Goal: Task Accomplishment & Management: Complete application form

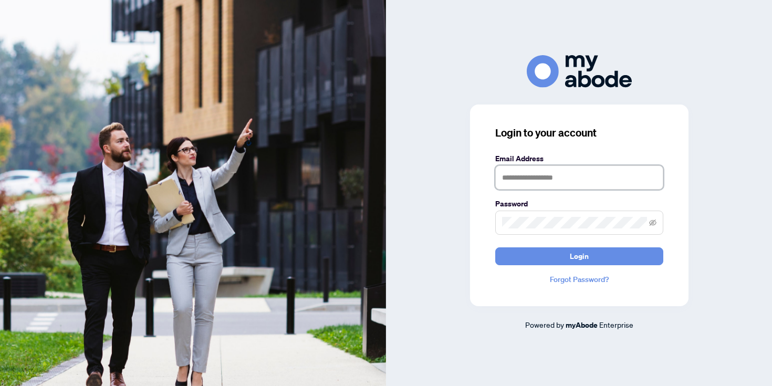
type input "**********"
click at [579, 256] on button "Login" at bounding box center [579, 256] width 168 height 18
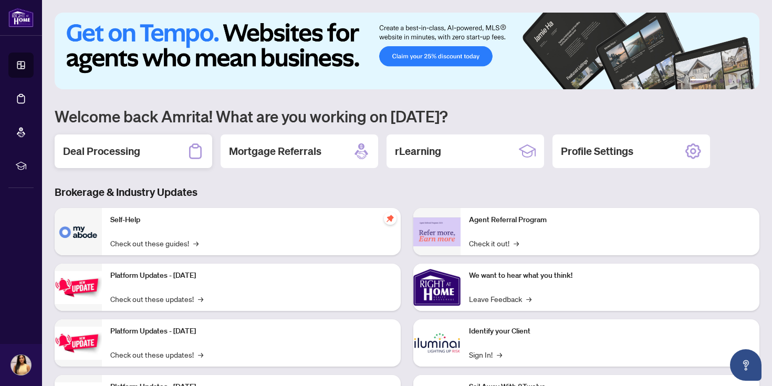
click at [139, 155] on h2 "Deal Processing" at bounding box center [101, 151] width 77 height 15
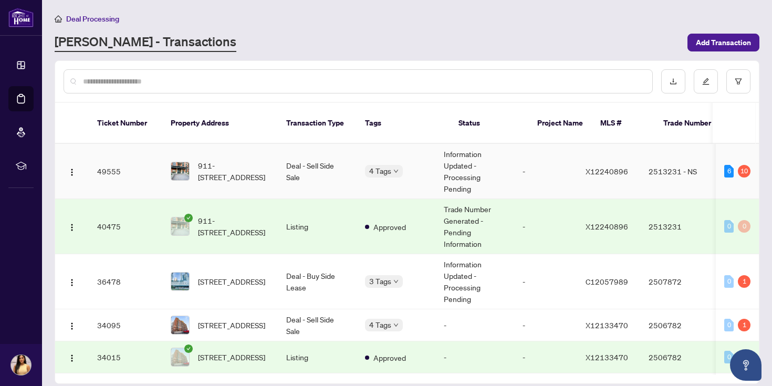
click at [531, 160] on td "-" at bounding box center [545, 171] width 63 height 55
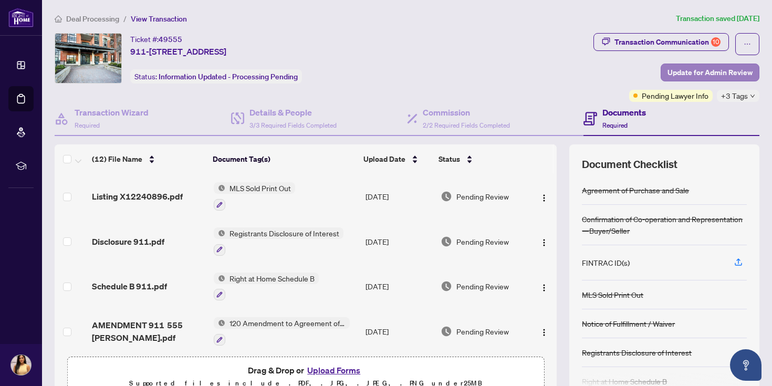
click at [706, 69] on span "Update for Admin Review" at bounding box center [710, 72] width 85 height 17
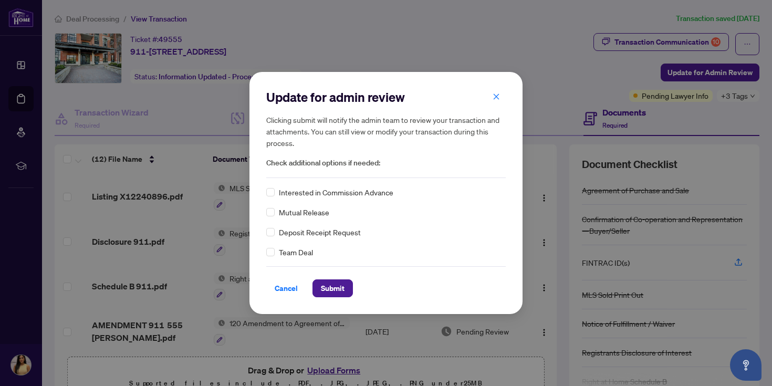
click at [313, 198] on div "Interested in Commission Advance Mutual Release Deposit Receipt Request Team De…" at bounding box center [386, 221] width 240 height 71
click at [304, 194] on span "Interested in Commission Advance" at bounding box center [336, 192] width 115 height 12
click at [267, 194] on span at bounding box center [270, 192] width 8 height 8
click at [334, 287] on span "Submit" at bounding box center [333, 288] width 24 height 17
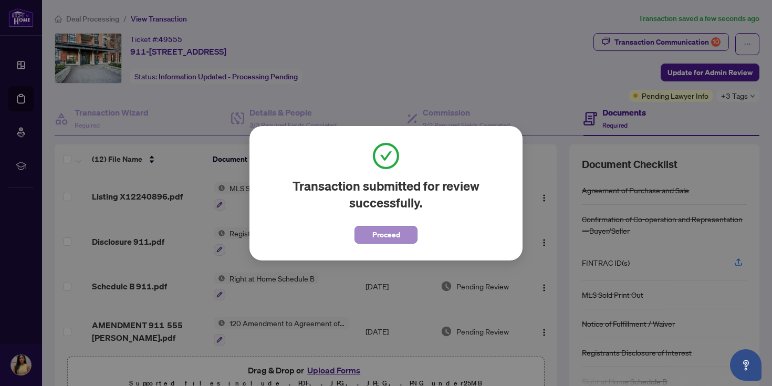
click at [386, 234] on span "Proceed" at bounding box center [386, 234] width 28 height 17
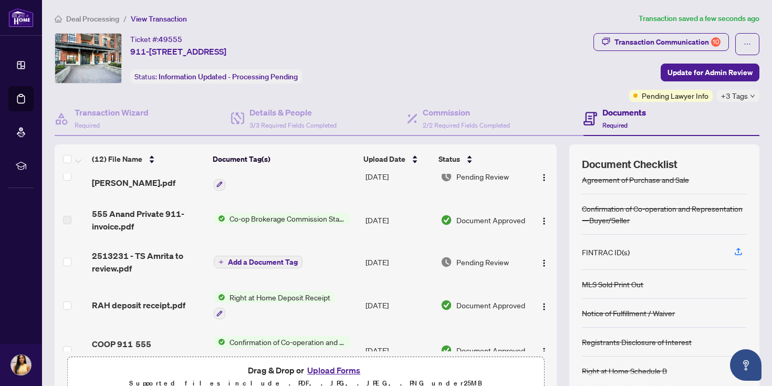
scroll to position [200, 0]
click at [385, 266] on td "Aug/22/2025" at bounding box center [398, 263] width 75 height 42
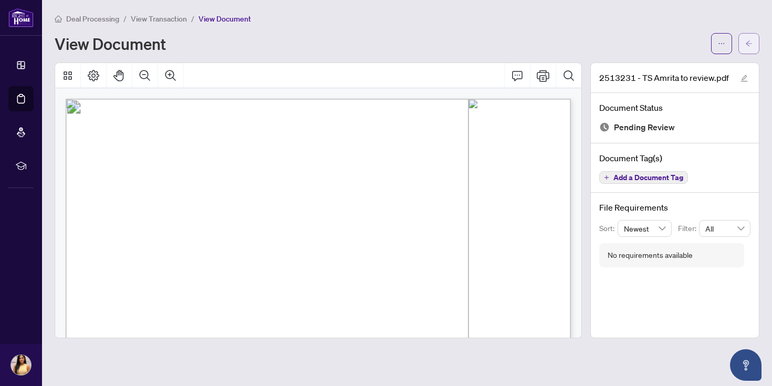
click at [753, 45] on button "button" at bounding box center [749, 43] width 21 height 21
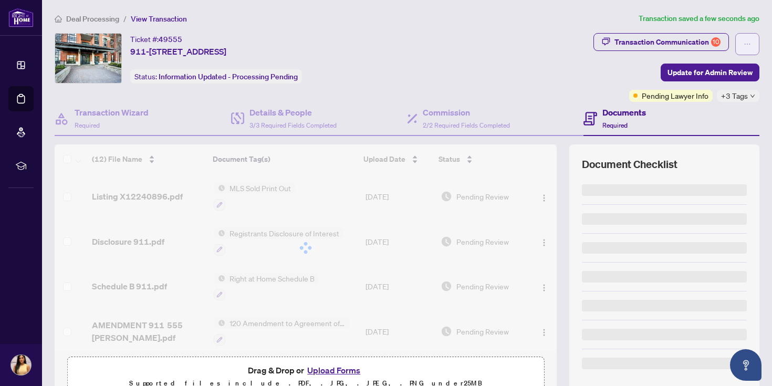
click at [751, 45] on button "button" at bounding box center [747, 44] width 24 height 22
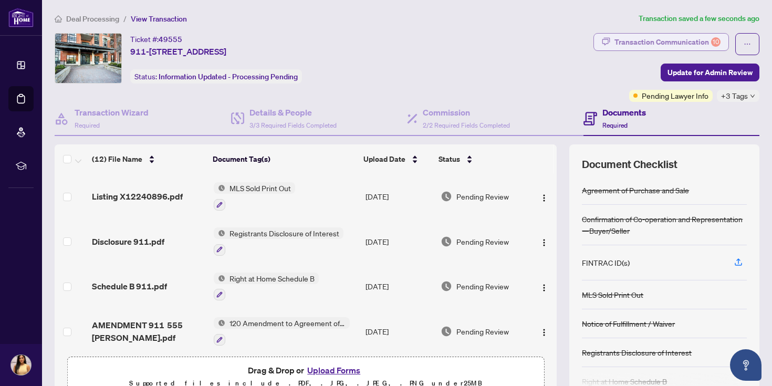
click at [686, 41] on div "Transaction Communication 10" at bounding box center [668, 42] width 106 height 17
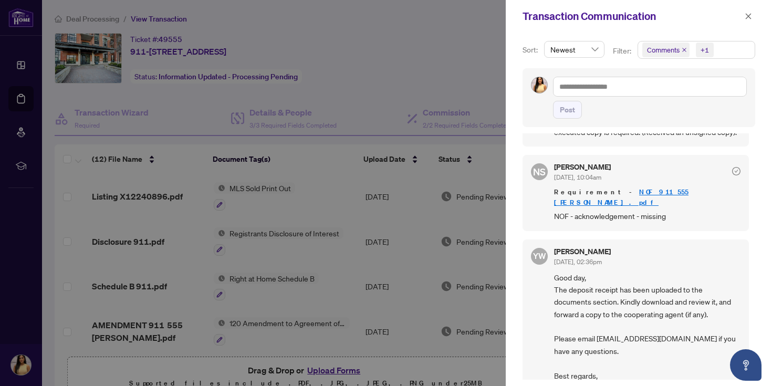
scroll to position [895, 0]
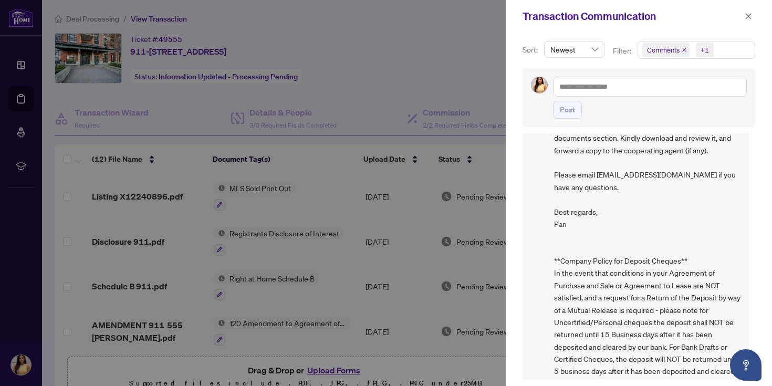
click at [425, 313] on div at bounding box center [386, 193] width 772 height 386
click at [424, 313] on div at bounding box center [386, 193] width 772 height 386
click at [756, 13] on div "Transaction Communication" at bounding box center [639, 16] width 266 height 33
click at [751, 14] on icon "close" at bounding box center [748, 16] width 7 height 7
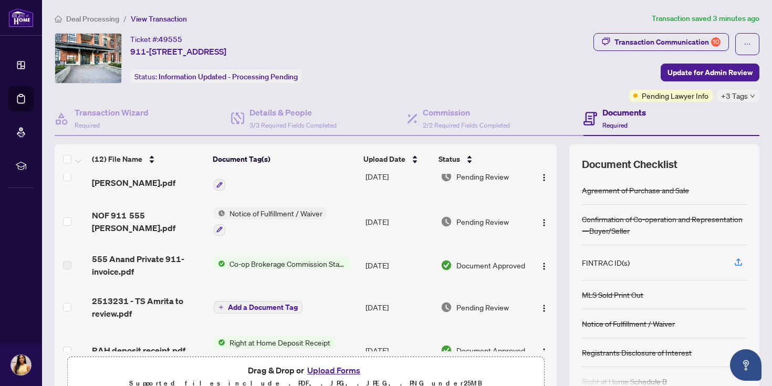
scroll to position [156, 0]
click at [544, 309] on img "button" at bounding box center [544, 307] width 8 height 8
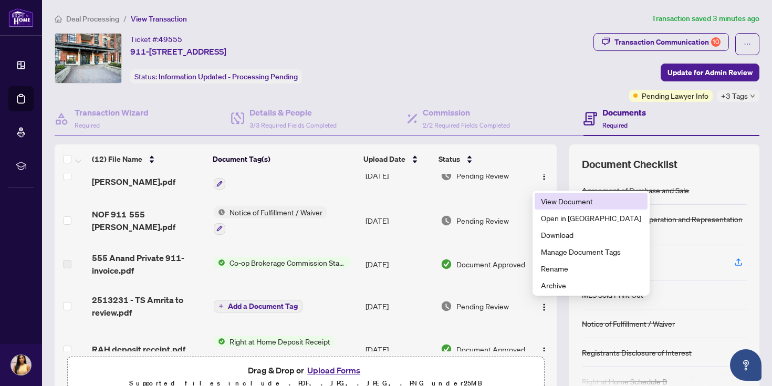
click at [580, 202] on span "View Document" at bounding box center [591, 201] width 100 height 12
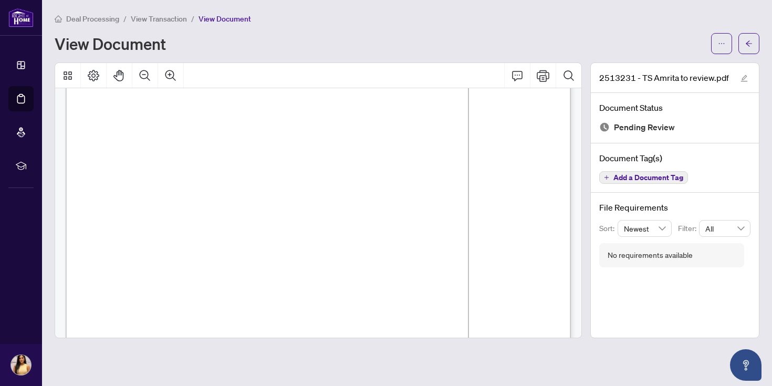
scroll to position [310, 0]
click at [723, 50] on span "button" at bounding box center [721, 43] width 7 height 17
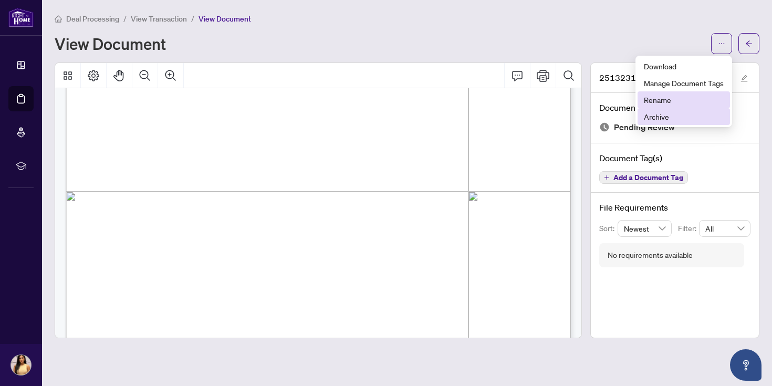
click at [679, 118] on span "Archive" at bounding box center [684, 117] width 80 height 12
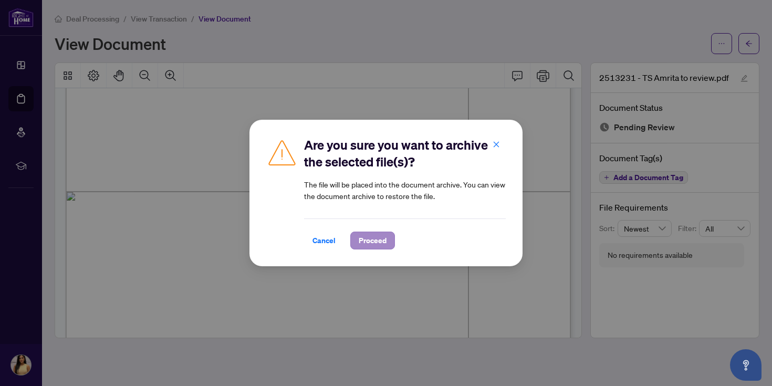
click at [361, 240] on span "Proceed" at bounding box center [373, 240] width 28 height 17
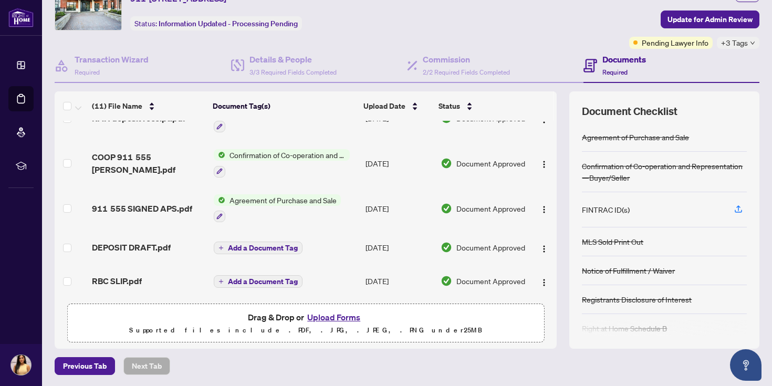
scroll to position [297, 0]
click at [331, 317] on button "Upload Forms" at bounding box center [333, 317] width 59 height 14
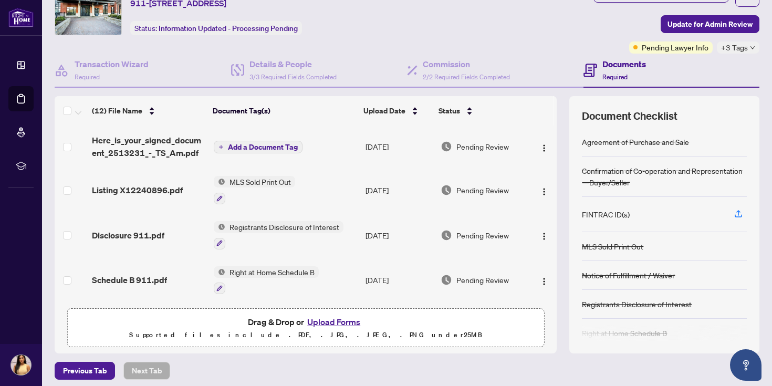
scroll to position [0, 0]
click at [271, 149] on span "Add a Document Tag" at bounding box center [263, 146] width 70 height 7
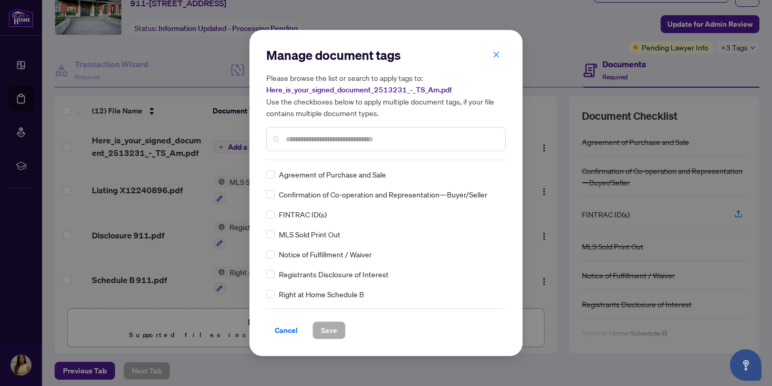
click at [342, 158] on div "Manage document tags Please browse the list or search to apply tags to: Here_is…" at bounding box center [386, 103] width 240 height 113
click at [350, 131] on div at bounding box center [386, 139] width 240 height 24
click at [351, 137] on input "text" at bounding box center [391, 139] width 211 height 12
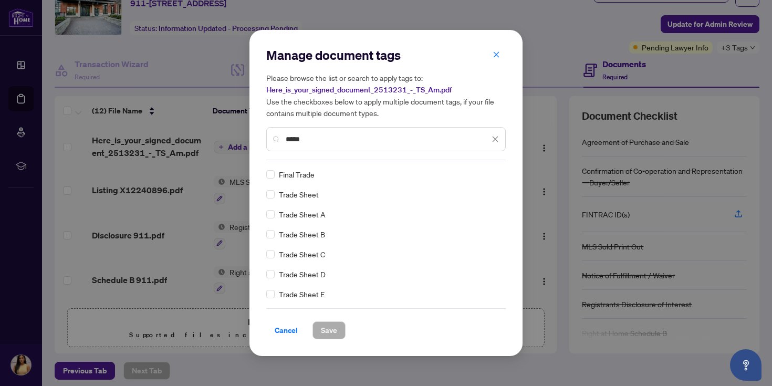
type input "*****"
click at [275, 196] on div "Trade Sheet" at bounding box center [382, 195] width 233 height 12
click at [333, 337] on span "Save" at bounding box center [329, 330] width 16 height 17
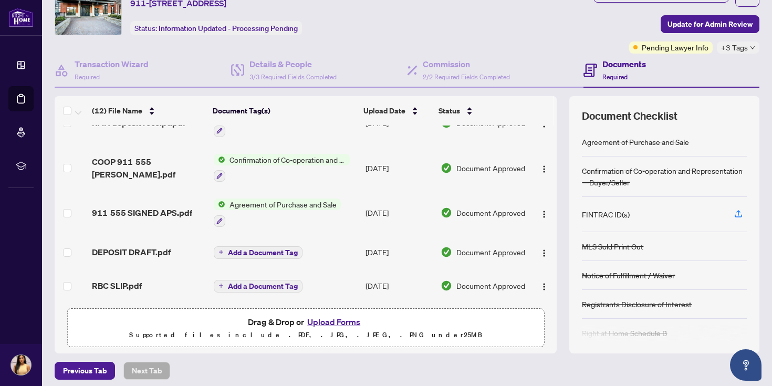
scroll to position [342, 0]
click at [723, 28] on span "Update for Admin Review" at bounding box center [710, 24] width 85 height 17
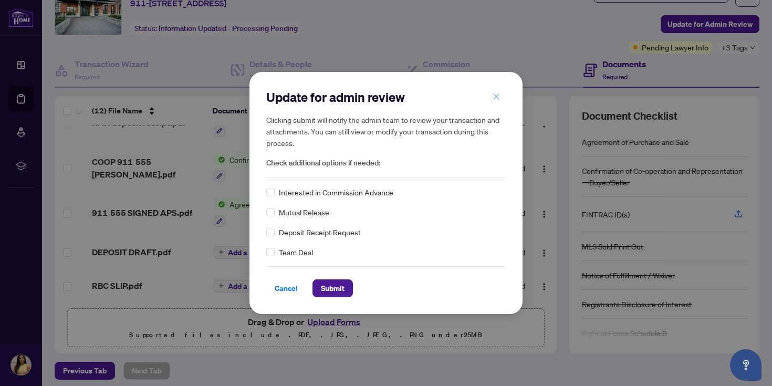
click at [499, 100] on span "button" at bounding box center [496, 96] width 7 height 17
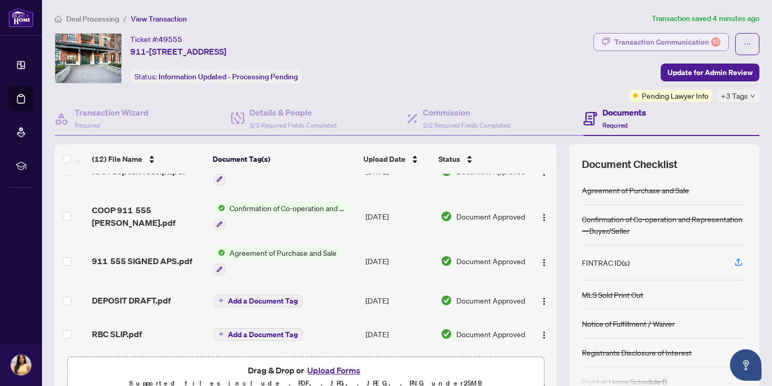
scroll to position [-1, 0]
click at [698, 41] on div "Transaction Communication 10" at bounding box center [668, 42] width 106 height 17
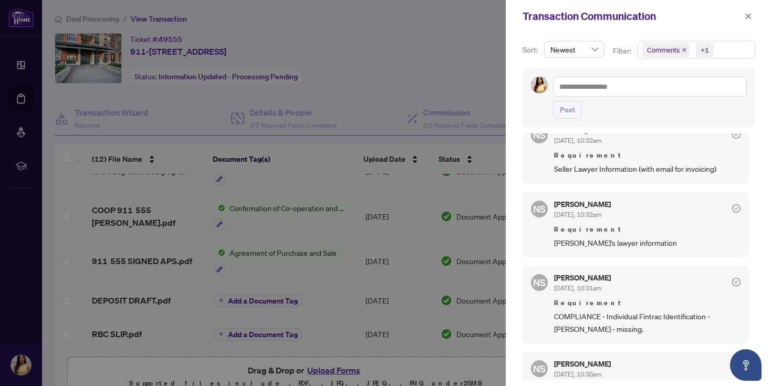
scroll to position [293, 0]
click at [396, 275] on div at bounding box center [386, 193] width 772 height 386
click at [740, 19] on div "Transaction Communication" at bounding box center [632, 16] width 219 height 16
click at [752, 19] on button "button" at bounding box center [749, 16] width 14 height 13
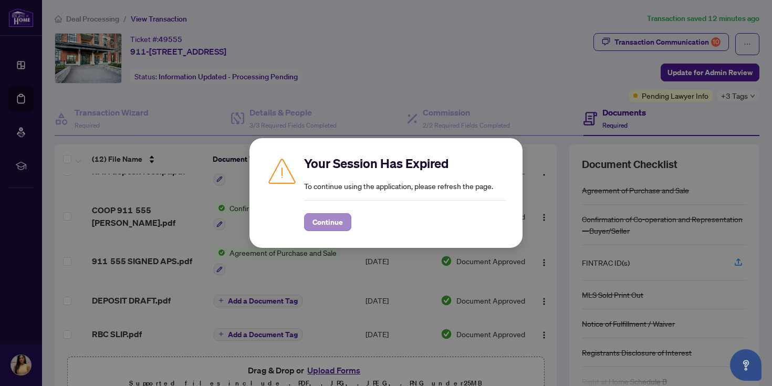
click at [333, 224] on span "Continue" at bounding box center [328, 222] width 30 height 17
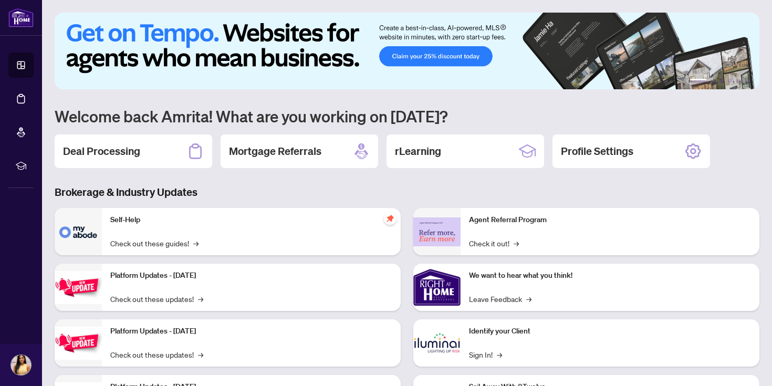
click at [126, 134] on div "1 2 3 4 5 6 Welcome back Amrita! What are you working on today? Deal Processing…" at bounding box center [407, 225] width 705 height 425
click at [127, 147] on h2 "Deal Processing" at bounding box center [101, 151] width 77 height 15
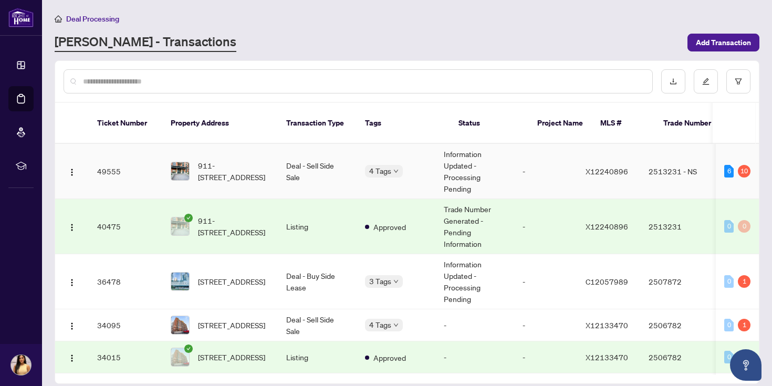
click at [270, 180] on td "911-[STREET_ADDRESS]" at bounding box center [220, 171] width 116 height 55
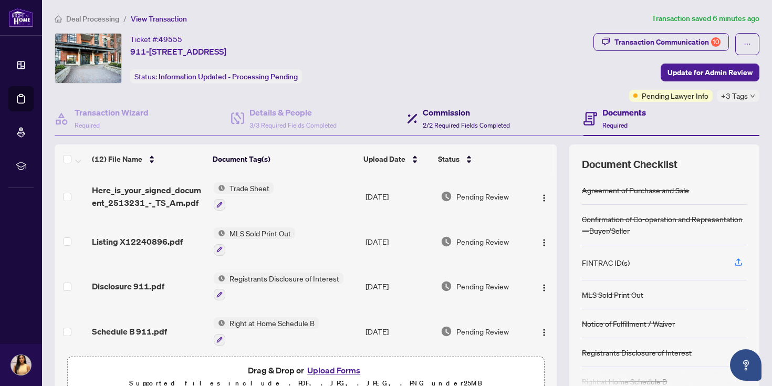
click at [472, 126] on span "2/2 Required Fields Completed" at bounding box center [466, 125] width 87 height 8
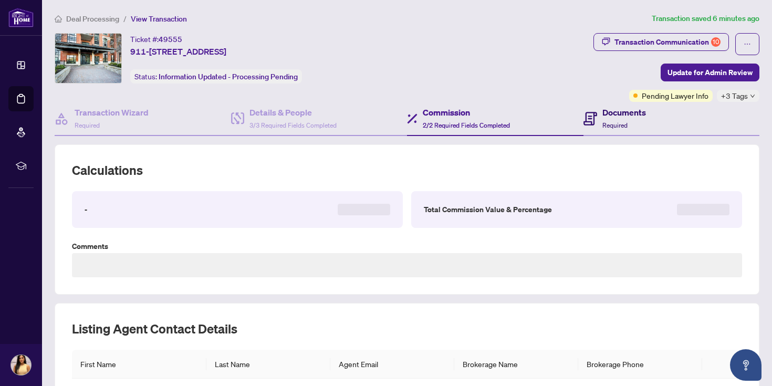
click at [634, 124] on div "Documents Required" at bounding box center [625, 118] width 44 height 25
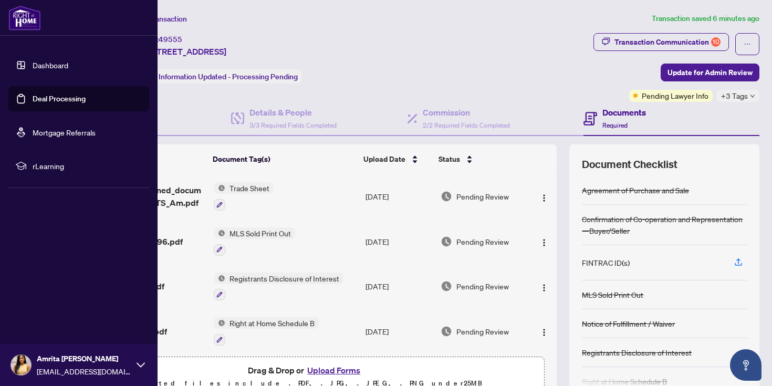
click at [73, 103] on link "Deal Processing" at bounding box center [59, 98] width 53 height 9
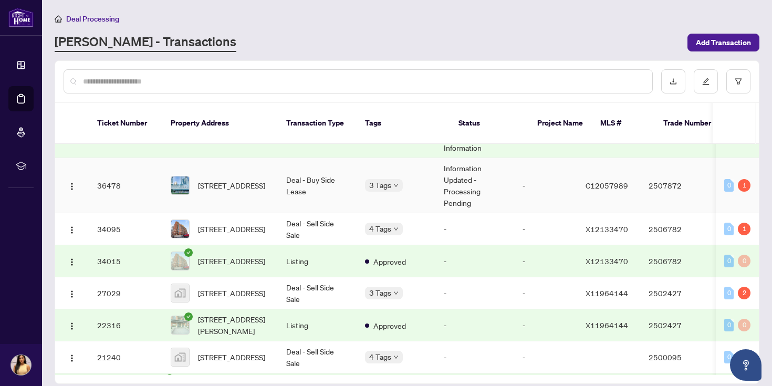
scroll to position [0, 1]
click at [475, 221] on td "-" at bounding box center [473, 229] width 79 height 32
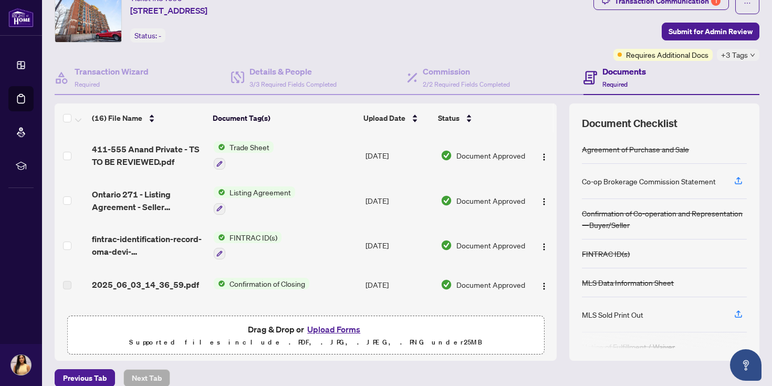
scroll to position [54, 0]
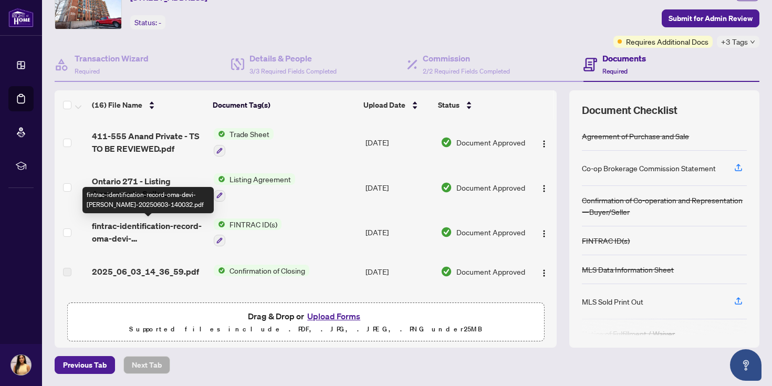
click at [169, 236] on span "fintrac-identification-record-oma-devi-biswakarma-20250603-140032.pdf" at bounding box center [148, 232] width 113 height 25
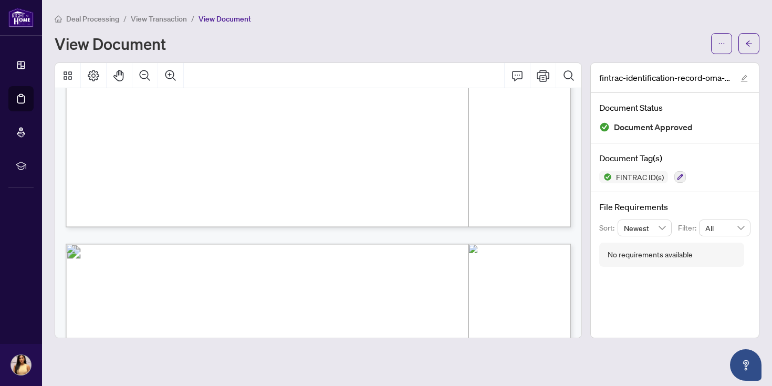
scroll to position [551, 0]
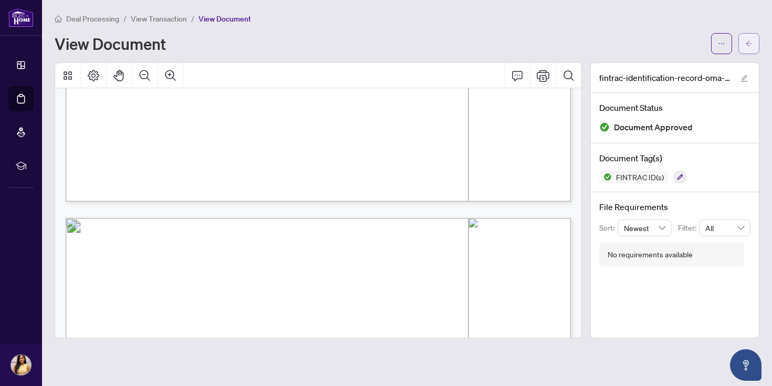
click at [748, 44] on icon "arrow-left" at bounding box center [749, 43] width 6 height 6
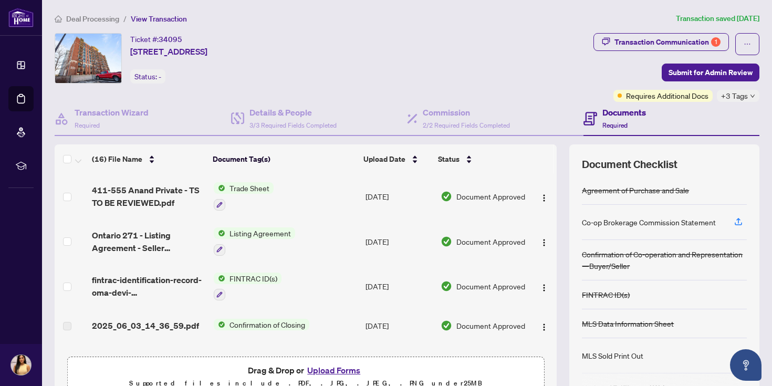
click at [148, 295] on span "fintrac-identification-record-oma-devi-biswakarma-20250603-140032.pdf" at bounding box center [148, 286] width 113 height 25
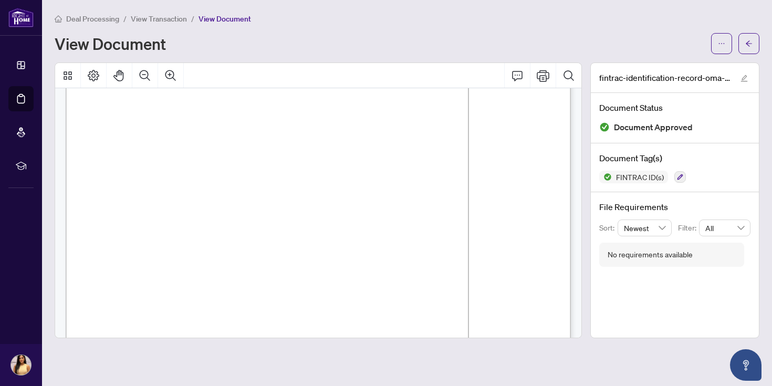
scroll to position [45, 0]
click at [748, 47] on icon "arrow-left" at bounding box center [748, 43] width 7 height 7
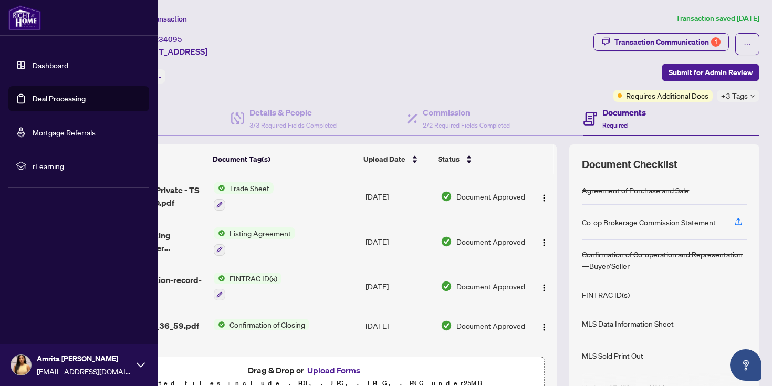
click at [60, 94] on link "Deal Processing" at bounding box center [59, 98] width 53 height 9
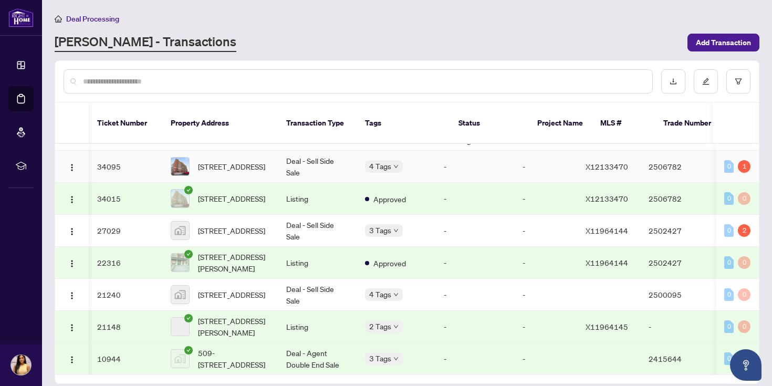
scroll to position [0, 1]
click at [332, 215] on td "Deal - Sell Side Sale" at bounding box center [316, 231] width 79 height 32
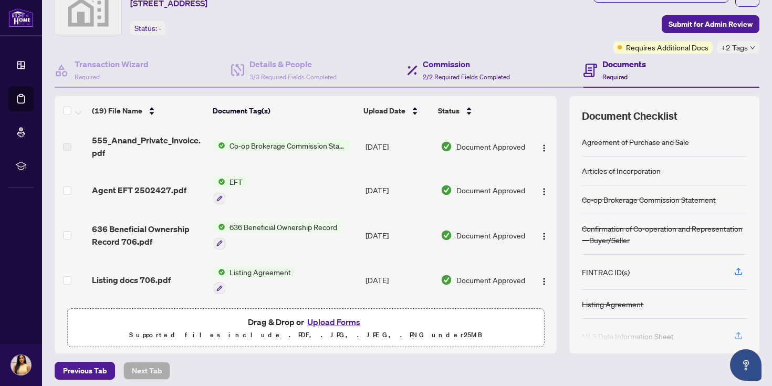
scroll to position [44, 0]
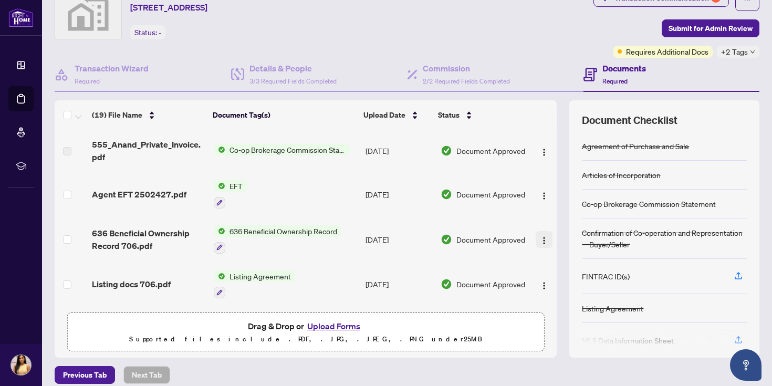
click at [547, 245] on button "button" at bounding box center [544, 239] width 17 height 17
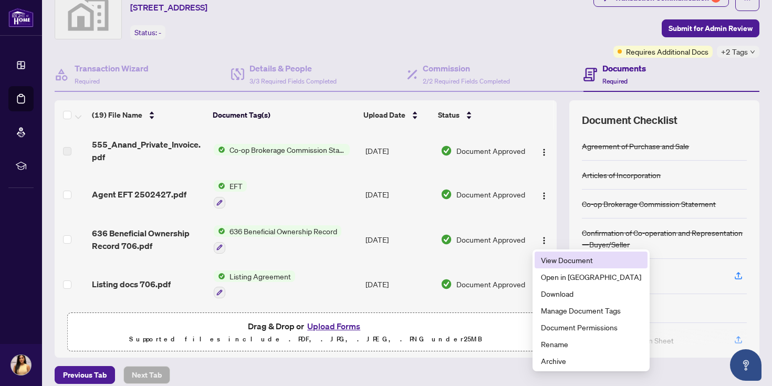
click at [558, 256] on span "View Document" at bounding box center [591, 260] width 100 height 12
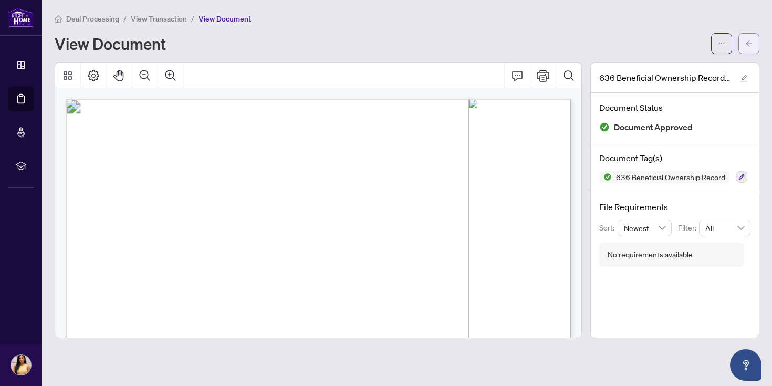
click at [759, 48] on button "button" at bounding box center [749, 43] width 21 height 21
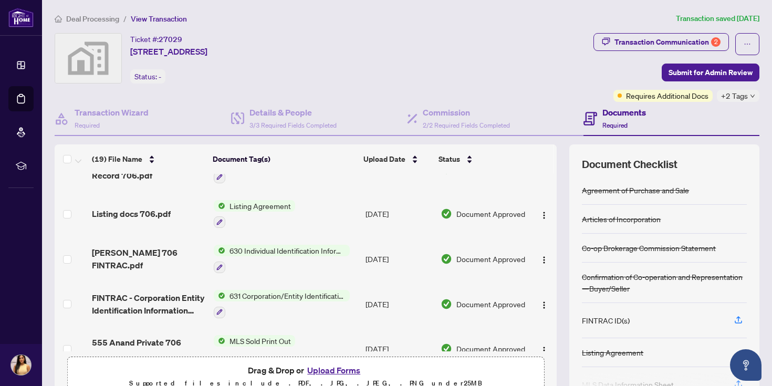
scroll to position [114, 0]
click at [317, 254] on span "630 Individual Identification Information Record" at bounding box center [287, 251] width 124 height 12
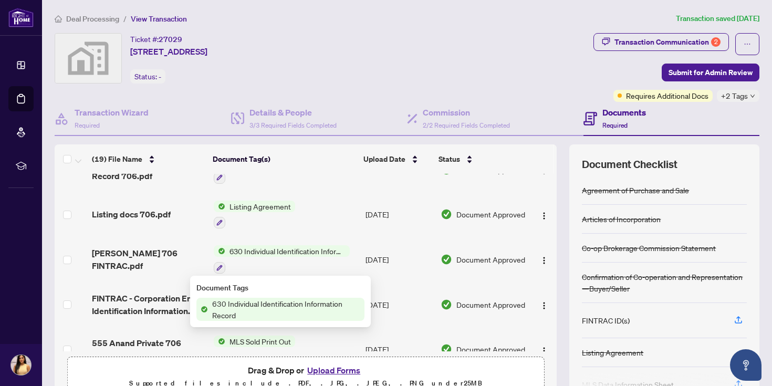
click at [501, 257] on span "Document Approved" at bounding box center [490, 260] width 69 height 12
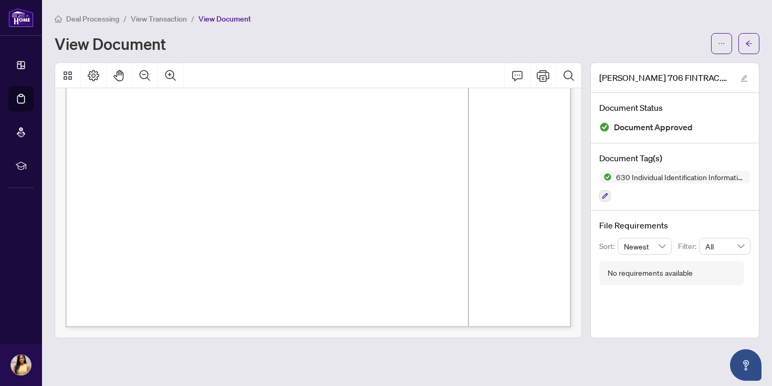
scroll to position [2437, 0]
click at [746, 44] on icon "arrow-left" at bounding box center [748, 43] width 7 height 7
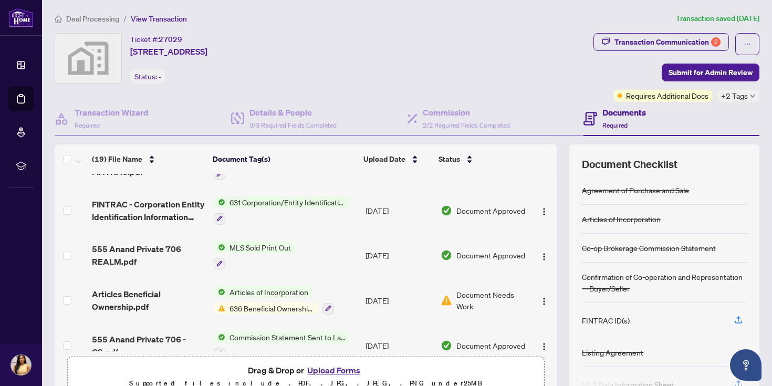
scroll to position [211, 0]
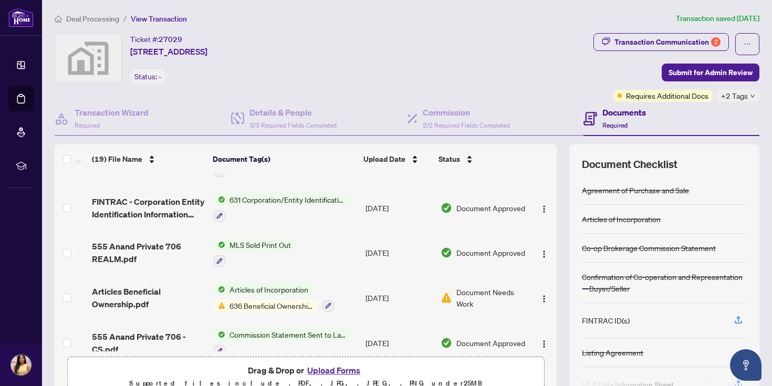
click at [383, 299] on td "Apr/17/2025" at bounding box center [398, 297] width 75 height 45
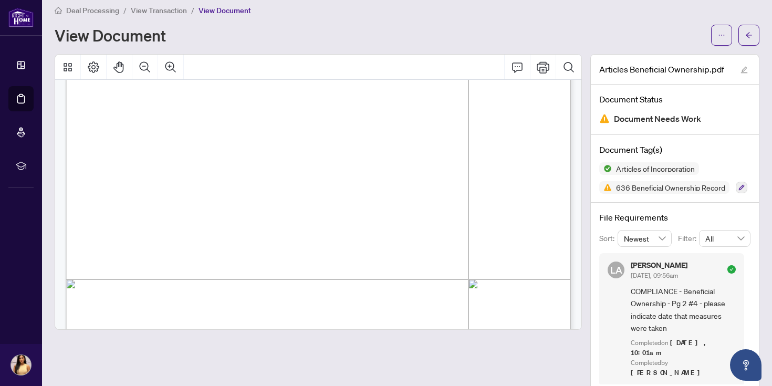
scroll to position [756, 0]
click at [749, 35] on icon "arrow-left" at bounding box center [749, 35] width 6 height 6
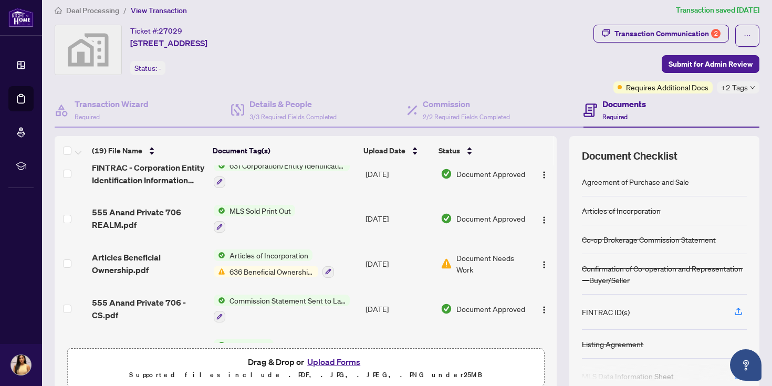
scroll to position [239, 0]
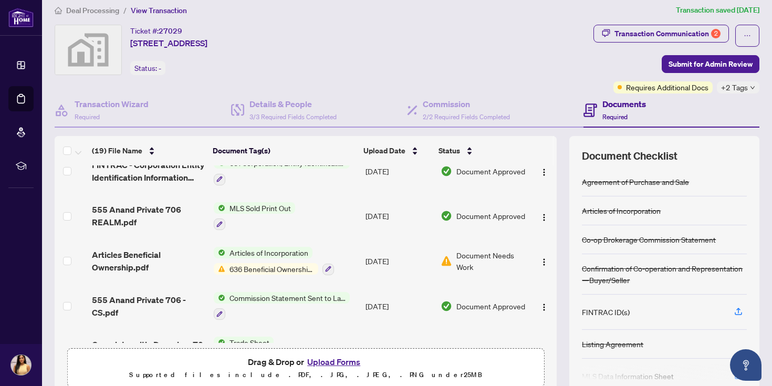
click at [273, 255] on span "Articles of Incorporation" at bounding box center [268, 253] width 87 height 12
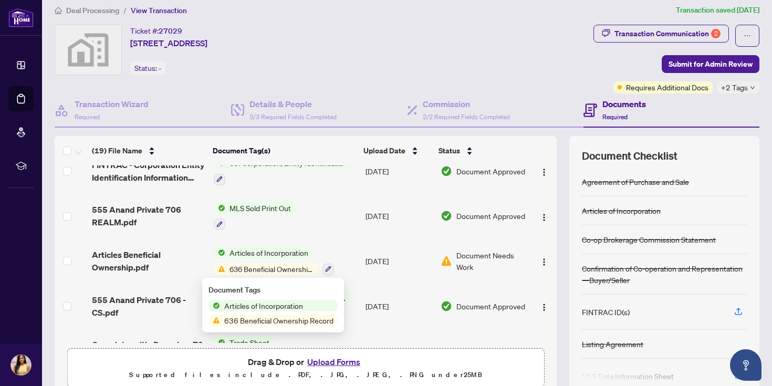
click at [282, 309] on span "Articles of Incorporation" at bounding box center [263, 306] width 87 height 12
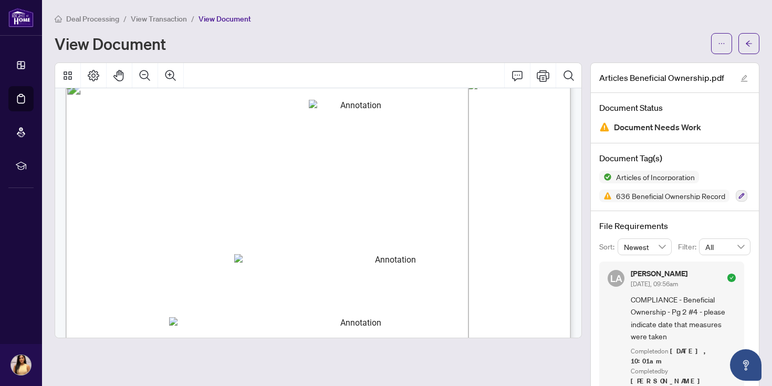
scroll to position [1375, 0]
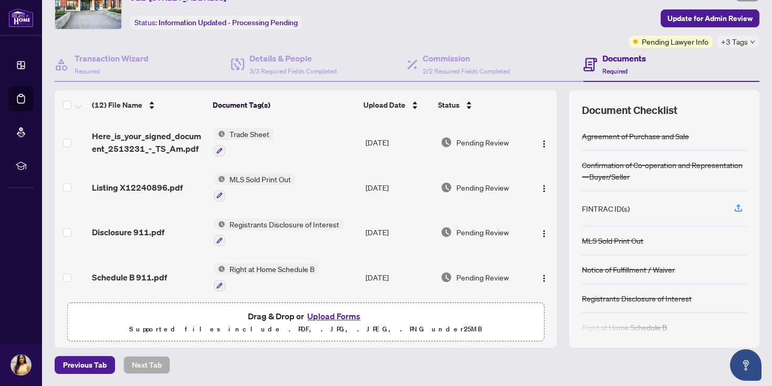
click at [336, 316] on button "Upload Forms" at bounding box center [333, 316] width 59 height 14
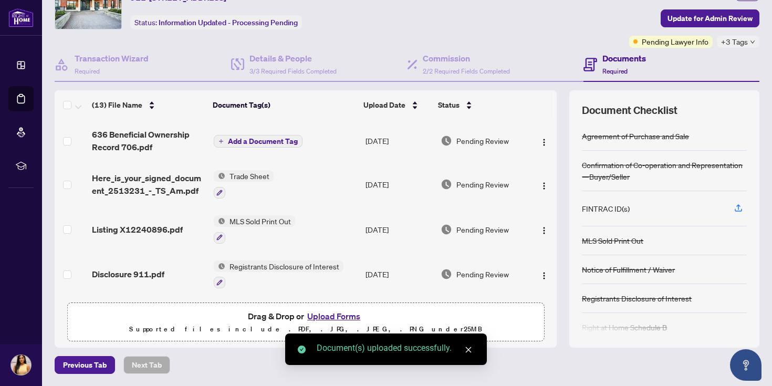
click at [130, 147] on span "636 Beneficial Ownership Record 706.pdf" at bounding box center [148, 140] width 113 height 25
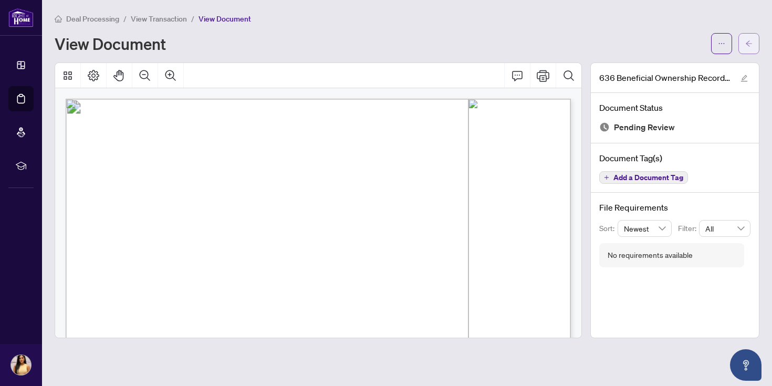
click at [756, 47] on button "button" at bounding box center [749, 43] width 21 height 21
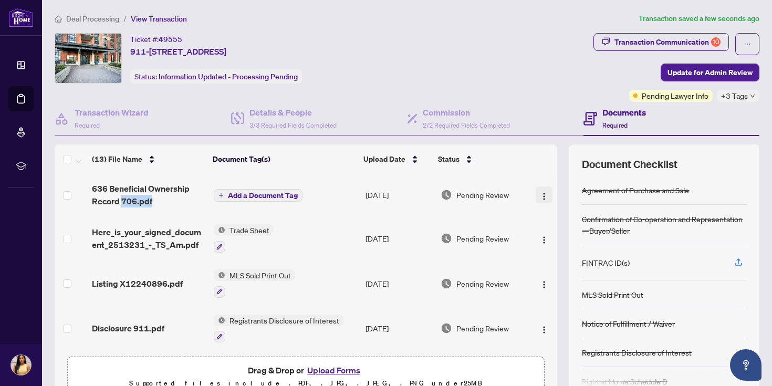
click at [545, 195] on img "button" at bounding box center [544, 196] width 8 height 8
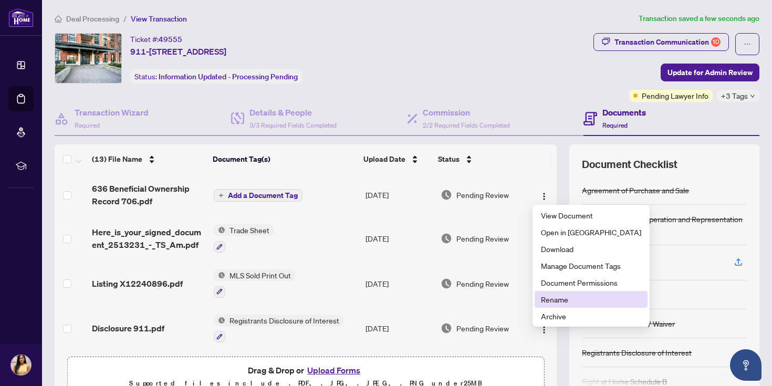
click at [569, 298] on span "Rename" at bounding box center [591, 300] width 100 height 12
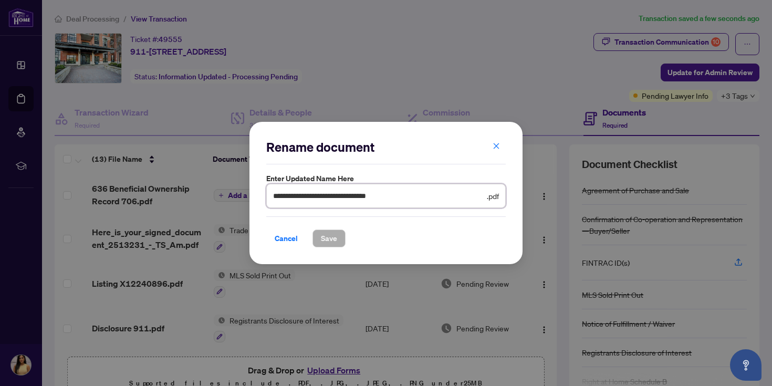
click at [413, 201] on input "**********" at bounding box center [379, 196] width 212 height 12
drag, startPoint x: 413, startPoint y: 201, endPoint x: 377, endPoint y: 201, distance: 36.2
click at [410, 201] on input "**********" at bounding box center [379, 196] width 212 height 12
type input "**********"
click at [339, 237] on button "Save" at bounding box center [329, 239] width 33 height 18
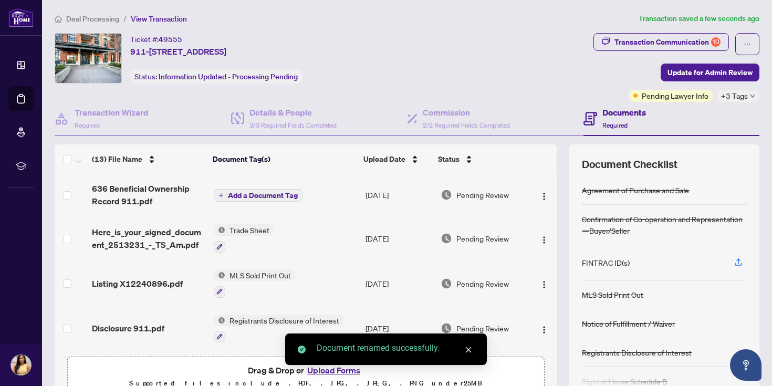
click at [286, 193] on span "Add a Document Tag" at bounding box center [263, 195] width 70 height 7
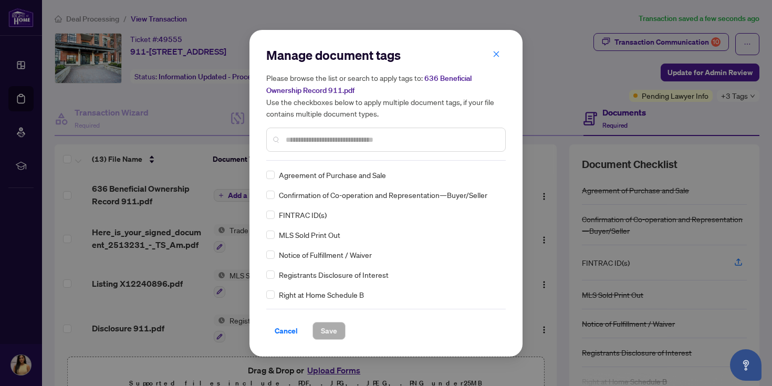
click at [326, 134] on input "text" at bounding box center [391, 140] width 211 height 12
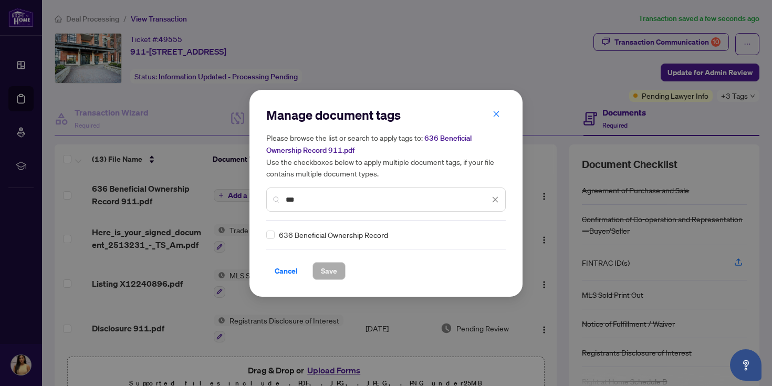
type input "***"
drag, startPoint x: 316, startPoint y: 236, endPoint x: 298, endPoint y: 236, distance: 17.9
click at [316, 236] on span "636 Beneficial Ownership Record" at bounding box center [333, 235] width 109 height 12
click at [339, 272] on button "Save" at bounding box center [329, 271] width 33 height 18
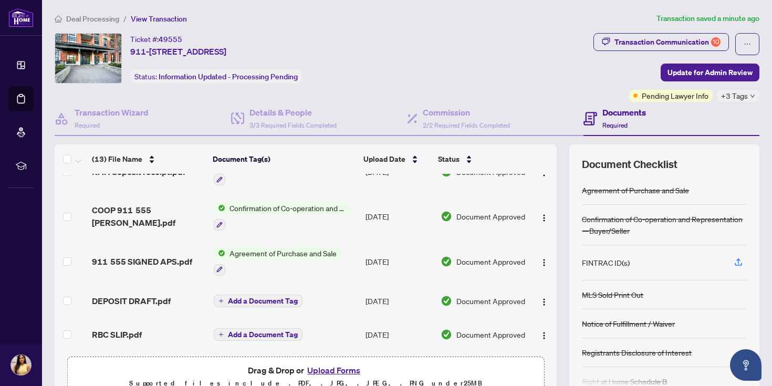
scroll to position [387, 0]
click at [746, 261] on button "button" at bounding box center [738, 263] width 17 height 18
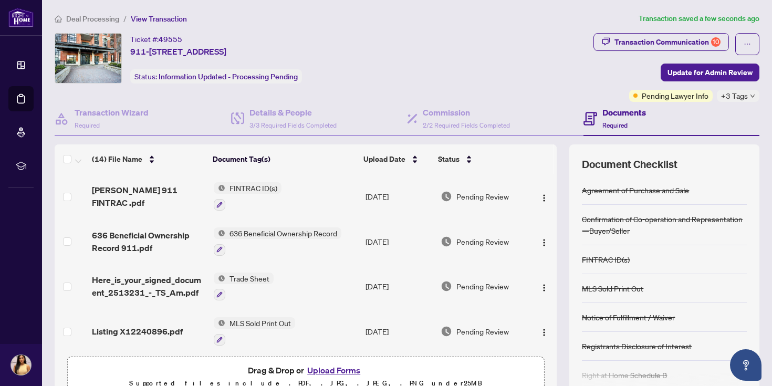
scroll to position [0, 0]
click at [715, 75] on span "Update for Admin Review" at bounding box center [710, 72] width 85 height 17
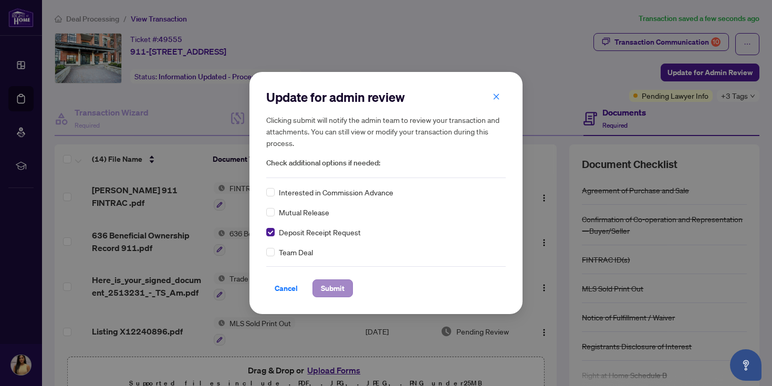
click at [337, 291] on span "Submit" at bounding box center [333, 288] width 24 height 17
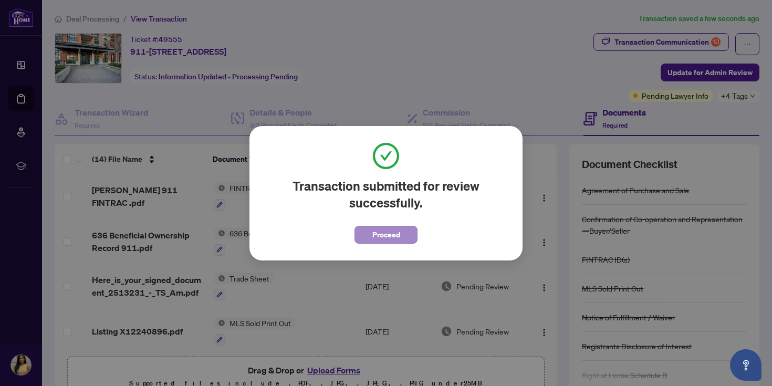
click at [387, 234] on span "Proceed" at bounding box center [386, 234] width 28 height 17
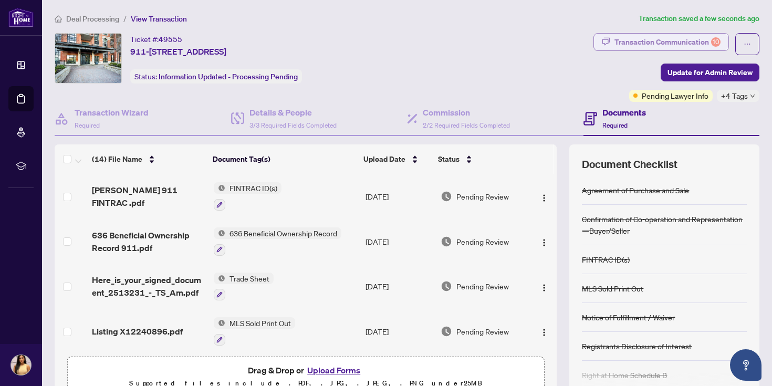
click at [670, 39] on div "Transaction Communication 10" at bounding box center [668, 42] width 106 height 17
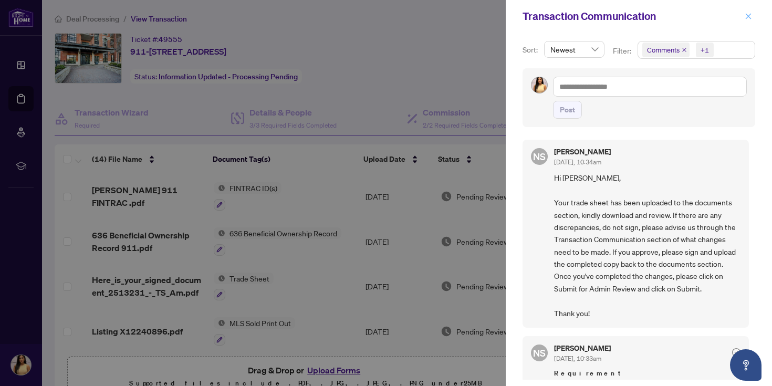
click at [751, 13] on icon "close" at bounding box center [748, 16] width 7 height 7
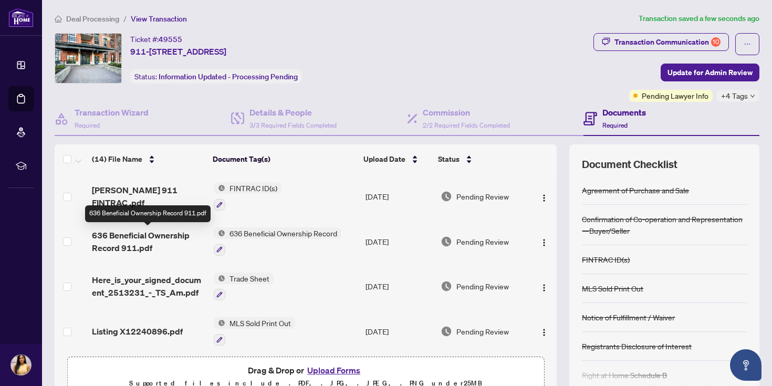
click at [172, 244] on span "636 Beneficial Ownership Record 911.pdf" at bounding box center [148, 241] width 113 height 25
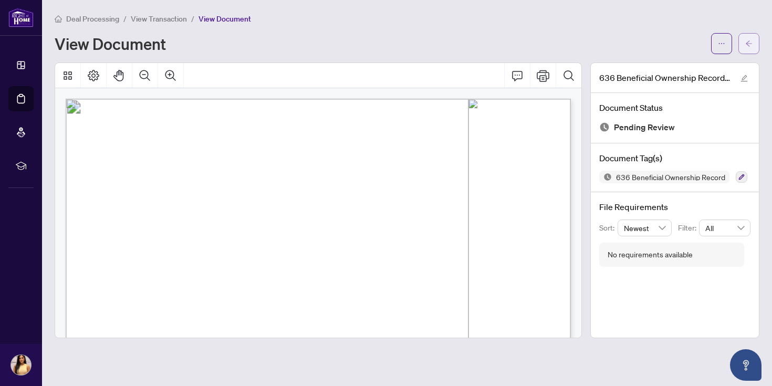
click at [752, 41] on icon "arrow-left" at bounding box center [748, 43] width 7 height 7
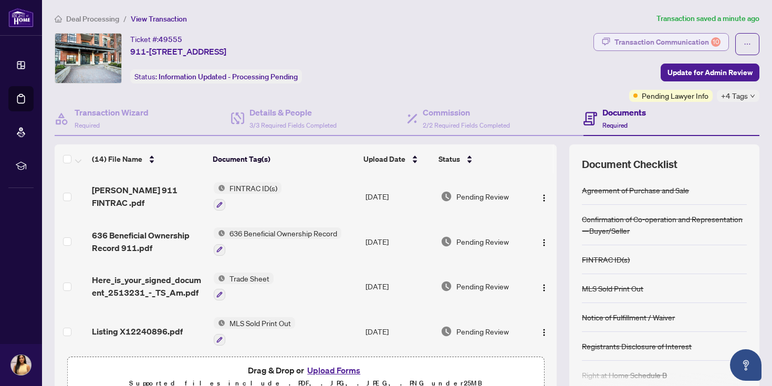
click at [682, 35] on div "Transaction Communication 10" at bounding box center [668, 42] width 106 height 17
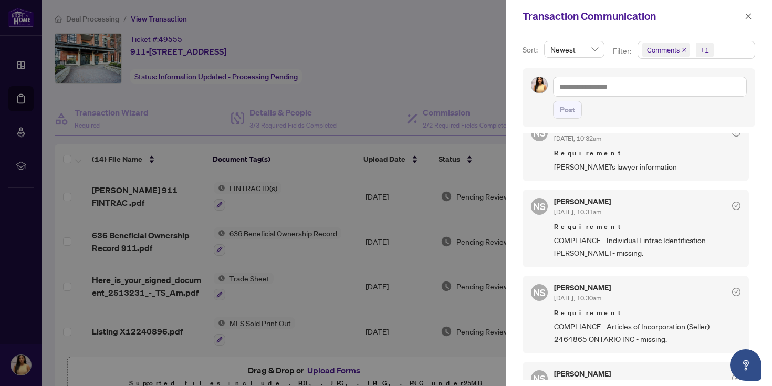
scroll to position [366, 0]
click at [751, 14] on icon "close" at bounding box center [749, 16] width 6 height 6
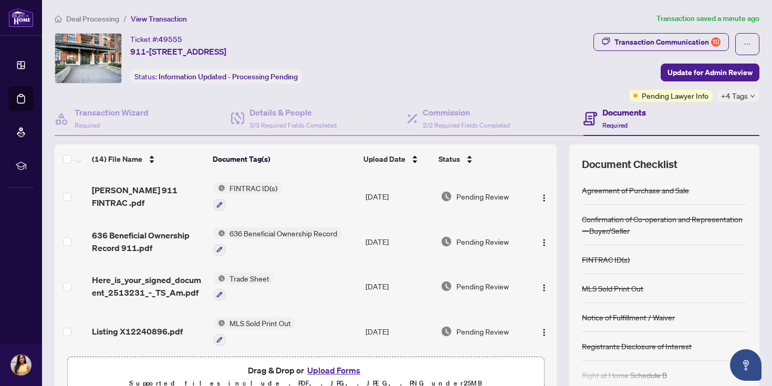
scroll to position [102, 0]
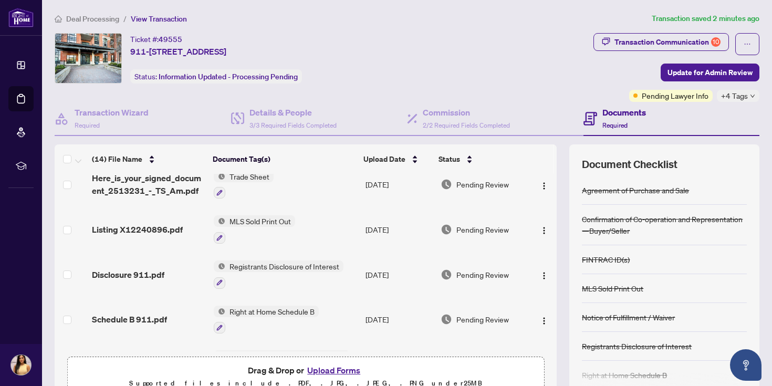
click at [329, 370] on button "Upload Forms" at bounding box center [333, 371] width 59 height 14
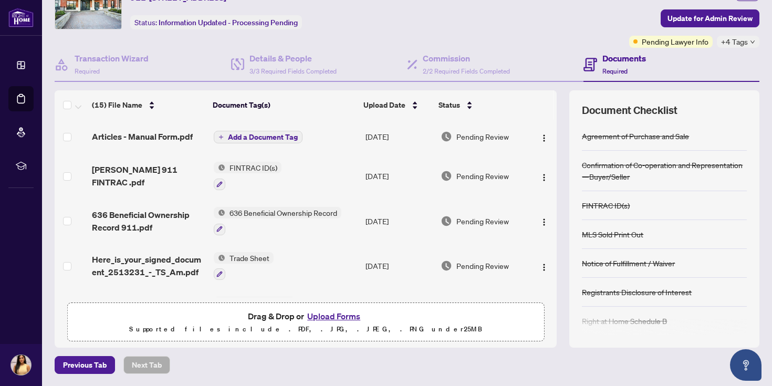
scroll to position [0, 0]
click at [277, 134] on span "Add a Document Tag" at bounding box center [263, 136] width 70 height 7
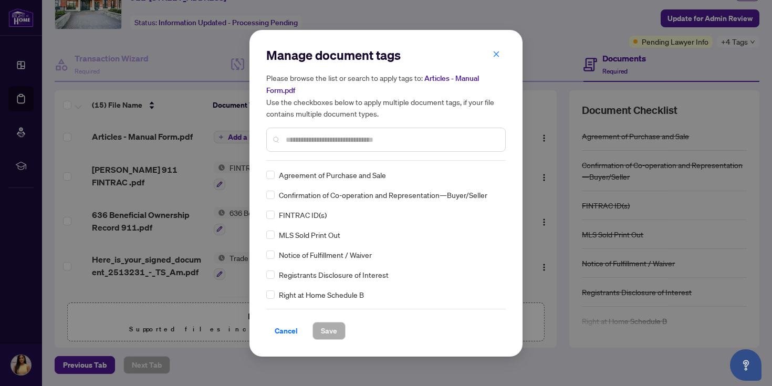
click at [295, 157] on div "Manage document tags Please browse the list or search to apply tags to: Article…" at bounding box center [386, 104] width 240 height 114
click at [330, 134] on input "text" at bounding box center [391, 140] width 211 height 12
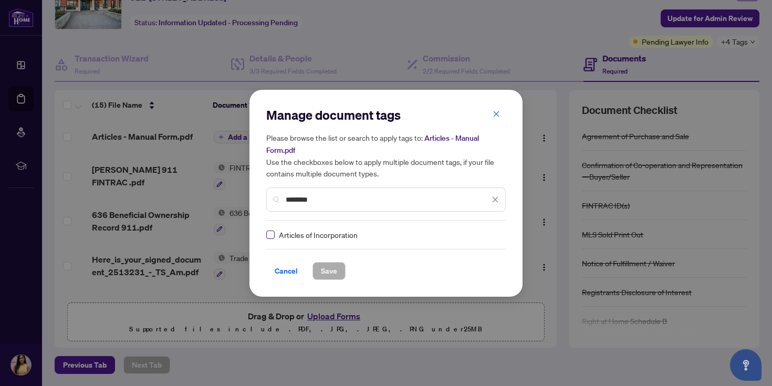
type input "********"
click at [339, 278] on button "Save" at bounding box center [329, 271] width 33 height 18
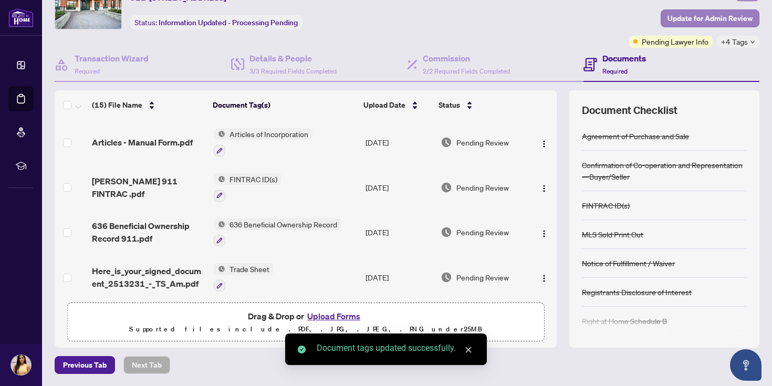
click at [733, 17] on span "Update for Admin Review" at bounding box center [710, 18] width 85 height 17
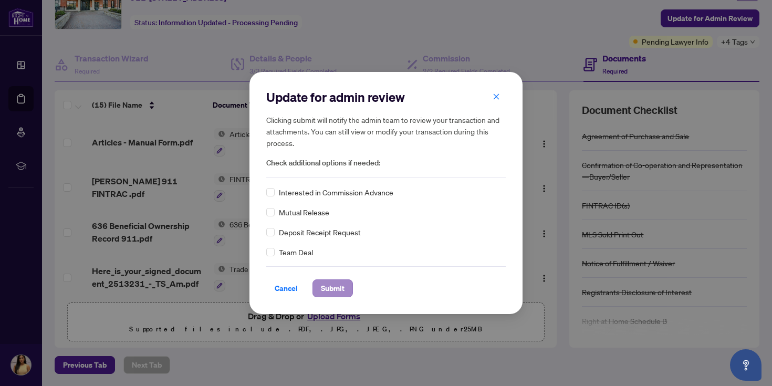
click at [329, 290] on span "Submit" at bounding box center [333, 288] width 24 height 17
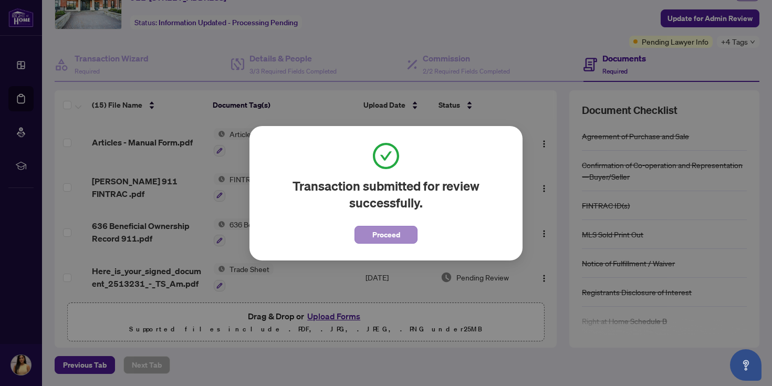
click at [393, 233] on span "Proceed" at bounding box center [386, 234] width 28 height 17
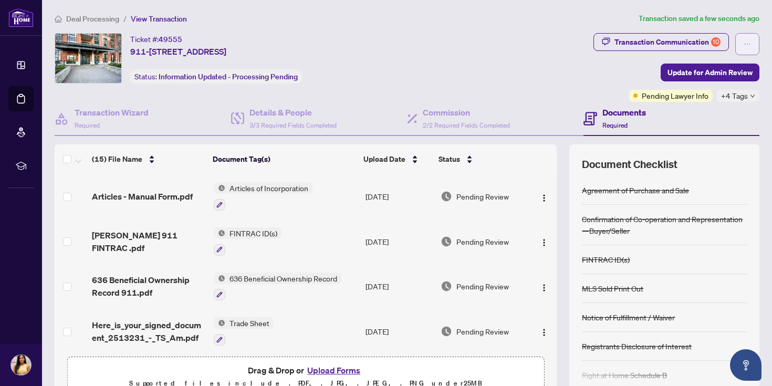
click at [748, 47] on icon "ellipsis" at bounding box center [747, 43] width 7 height 7
click at [713, 50] on button "Transaction Communication 10" at bounding box center [662, 42] width 136 height 18
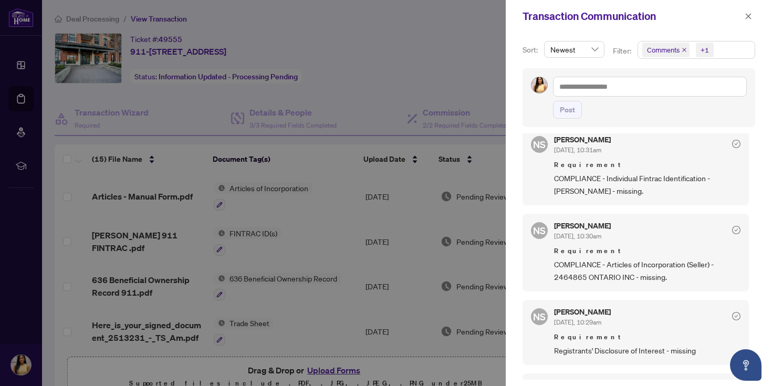
scroll to position [450, 0]
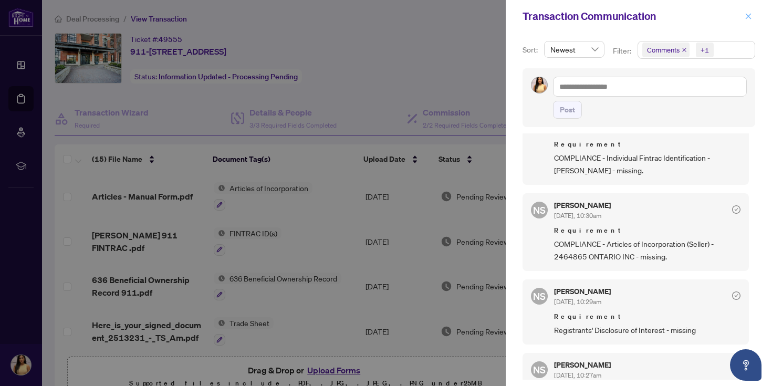
click at [753, 18] on button "button" at bounding box center [749, 16] width 14 height 13
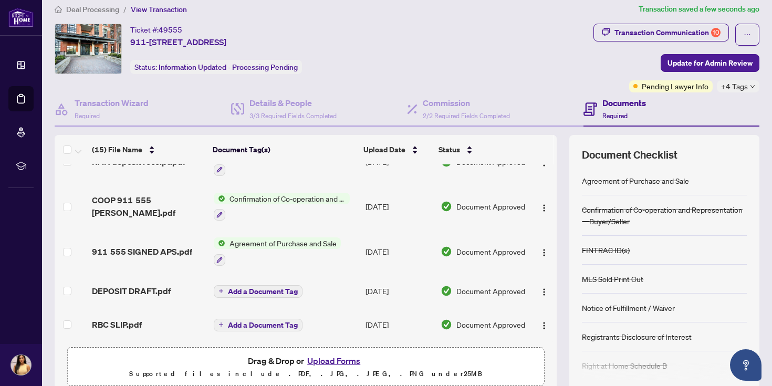
scroll to position [13, 0]
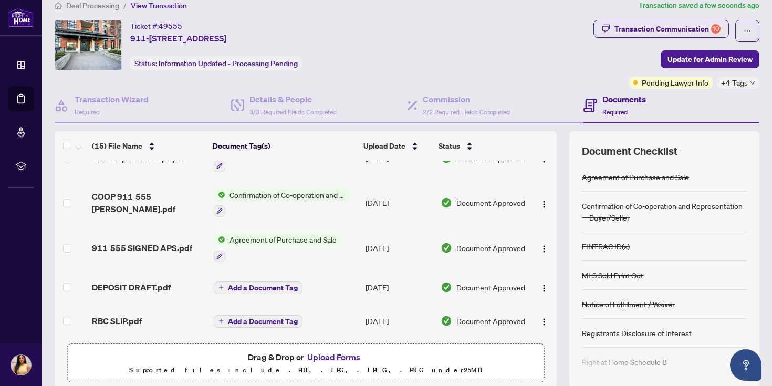
click at [334, 357] on button "Upload Forms" at bounding box center [333, 357] width 59 height 14
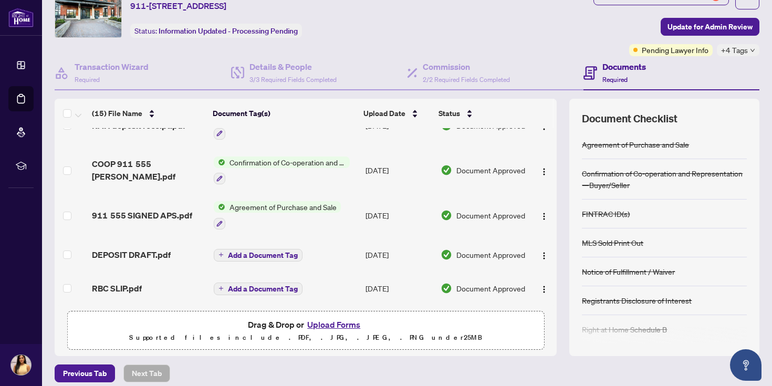
scroll to position [45, 0]
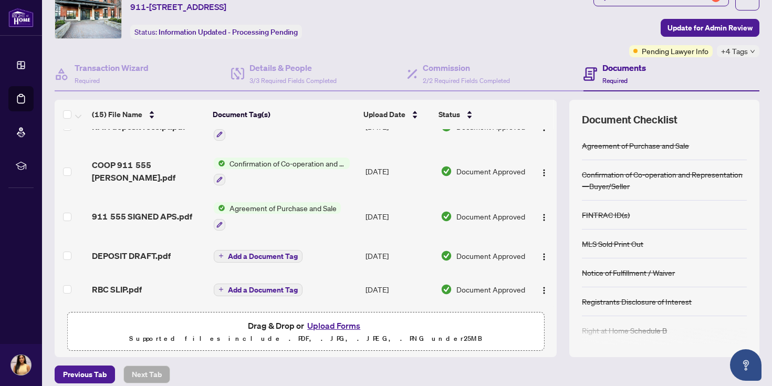
click at [337, 323] on button "Upload Forms" at bounding box center [333, 326] width 59 height 14
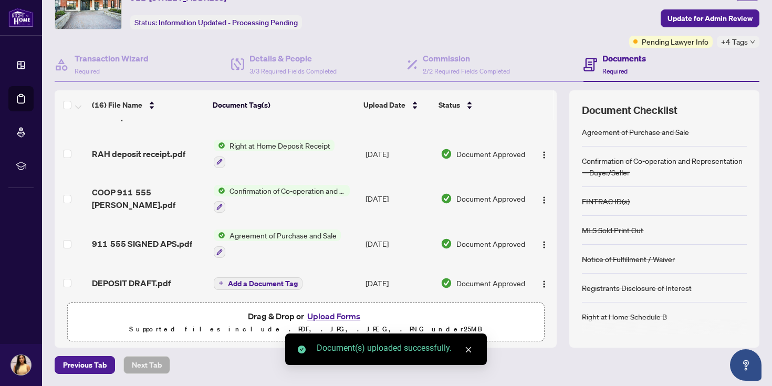
scroll to position [0, 0]
click at [334, 318] on button "Upload Forms" at bounding box center [333, 316] width 59 height 14
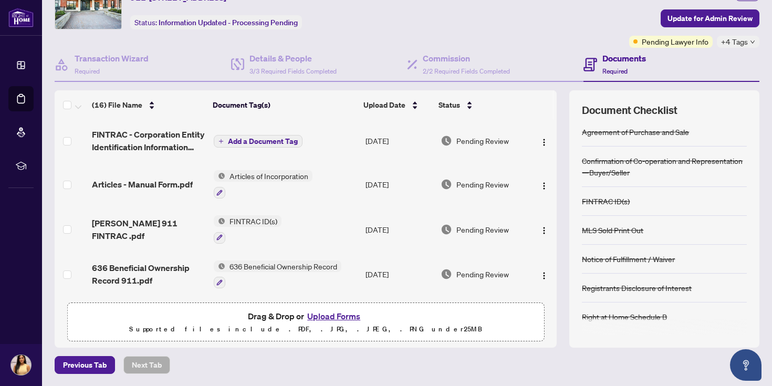
click at [284, 142] on span "Add a Document Tag" at bounding box center [263, 141] width 70 height 7
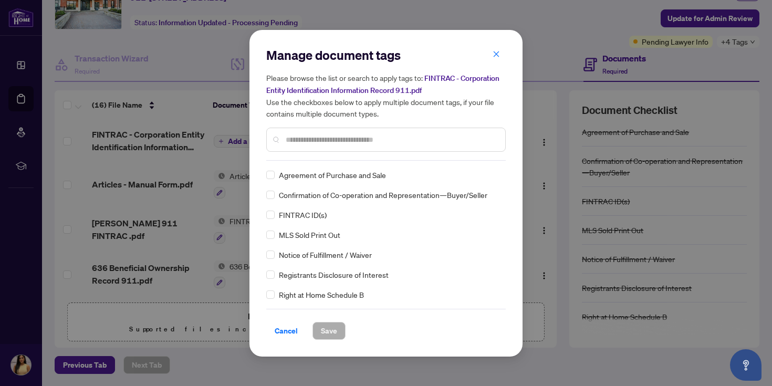
click at [396, 157] on div "Manage document tags Please browse the list or search to apply tags to: FINTRAC…" at bounding box center [386, 104] width 240 height 114
click at [398, 147] on div at bounding box center [386, 140] width 240 height 24
click at [407, 140] on input "text" at bounding box center [391, 140] width 211 height 12
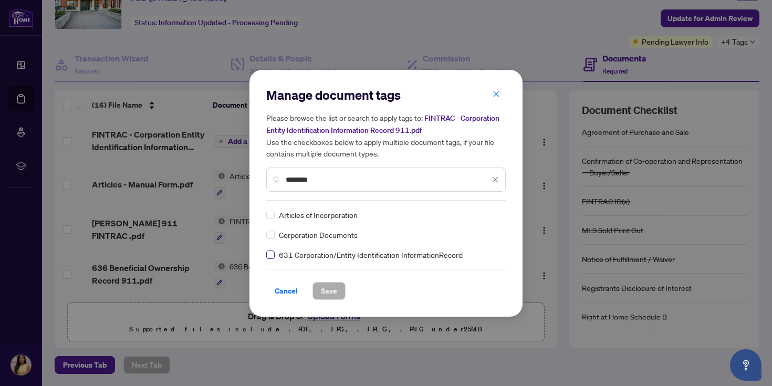
type input "********"
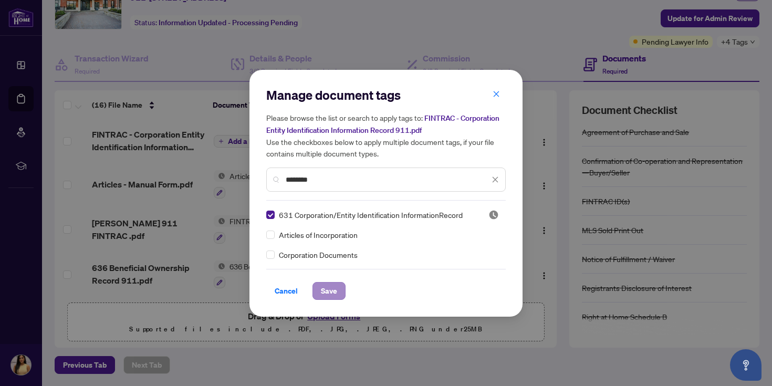
click at [331, 285] on span "Save" at bounding box center [329, 291] width 16 height 17
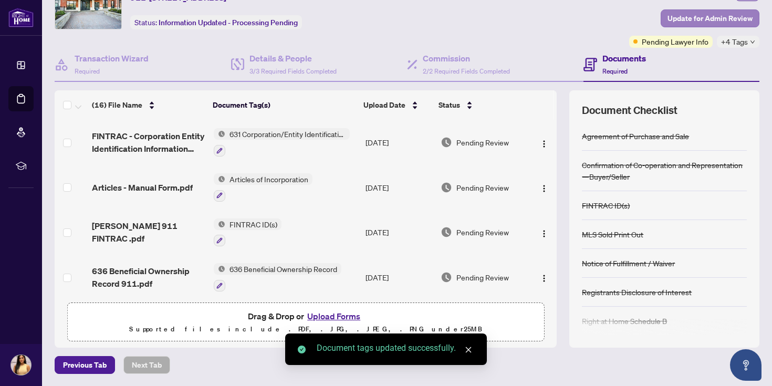
click at [730, 17] on span "Update for Admin Review" at bounding box center [710, 18] width 85 height 17
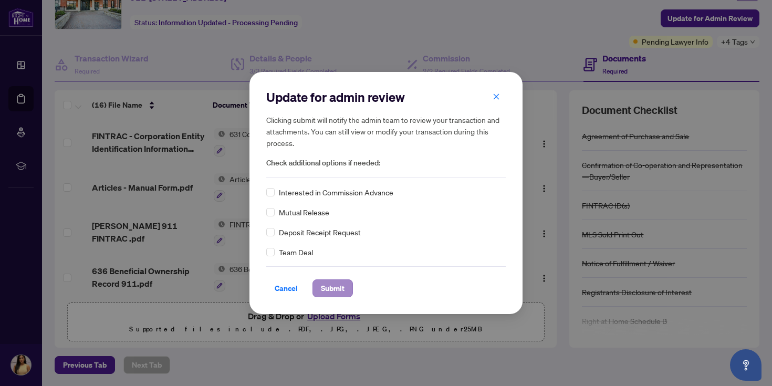
click at [334, 285] on span "Submit" at bounding box center [333, 288] width 24 height 17
